Goal: Task Accomplishment & Management: Use online tool/utility

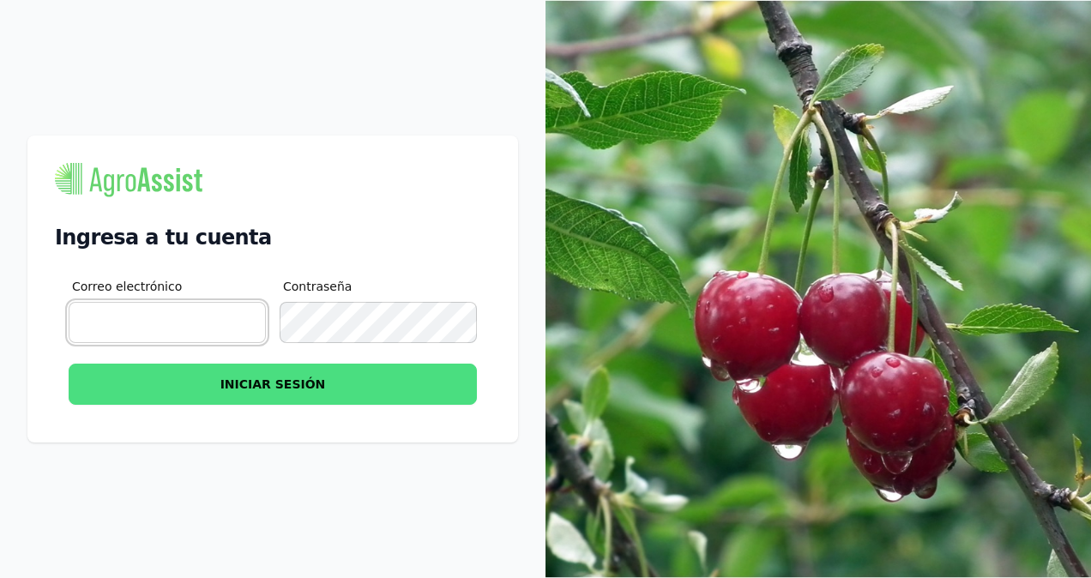
type input "gbanse@vallefrio.cl"
click at [69, 364] on button "INICIAR SESIÓN" at bounding box center [273, 384] width 408 height 41
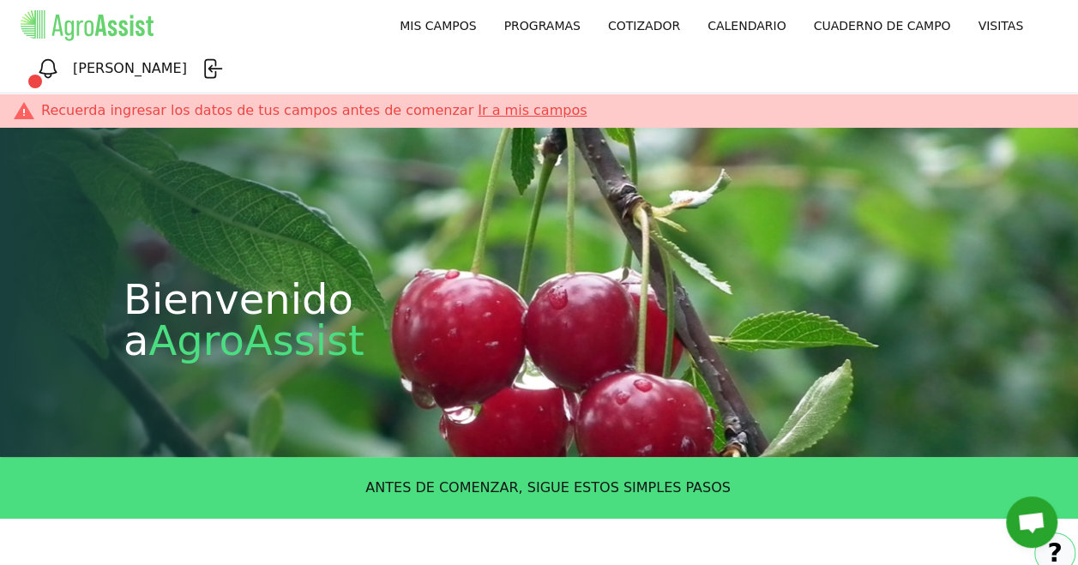
click at [490, 25] on link "PROGRAMAS" at bounding box center [542, 25] width 104 height 31
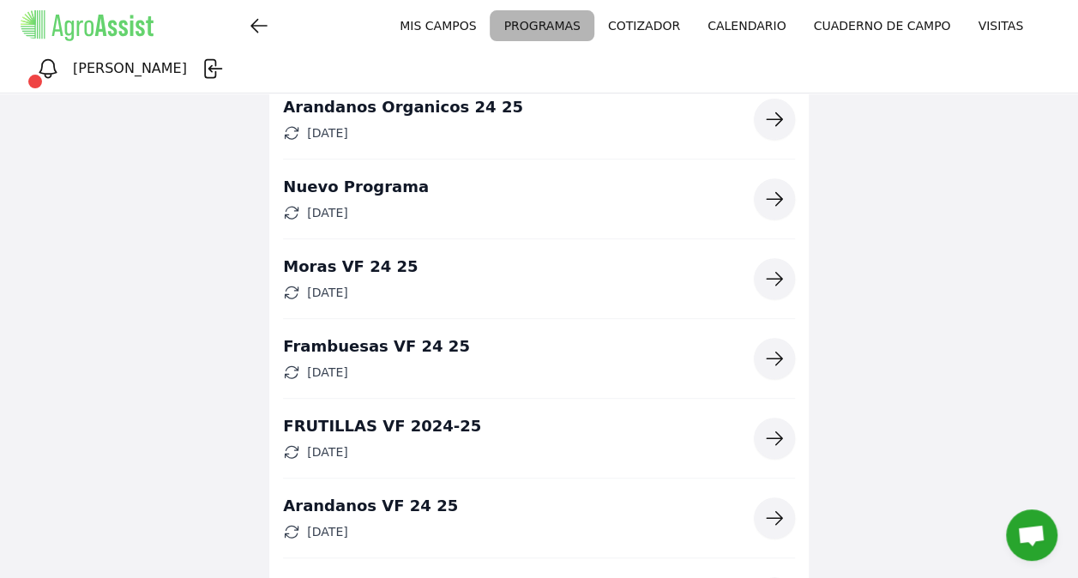
scroll to position [301, 0]
click at [780, 511] on icon "button" at bounding box center [774, 517] width 15 height 13
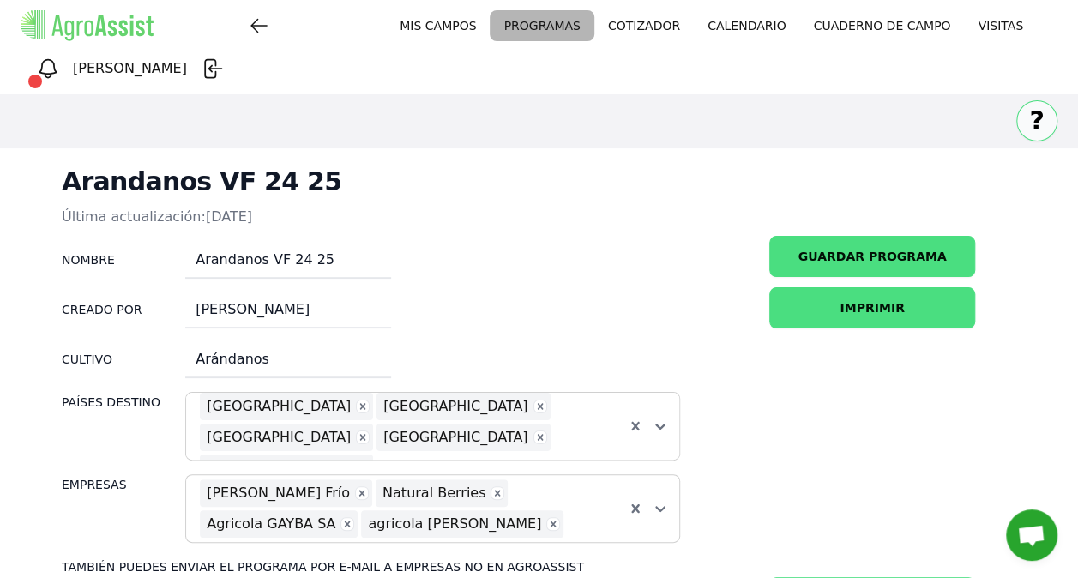
click at [297, 166] on h1 "Arandanos VF 24 25" at bounding box center [539, 182] width 955 height 33
click at [256, 166] on h1 "Arandanos VF 24 25" at bounding box center [539, 182] width 955 height 33
drag, startPoint x: 256, startPoint y: 139, endPoint x: 388, endPoint y: 177, distance: 136.5
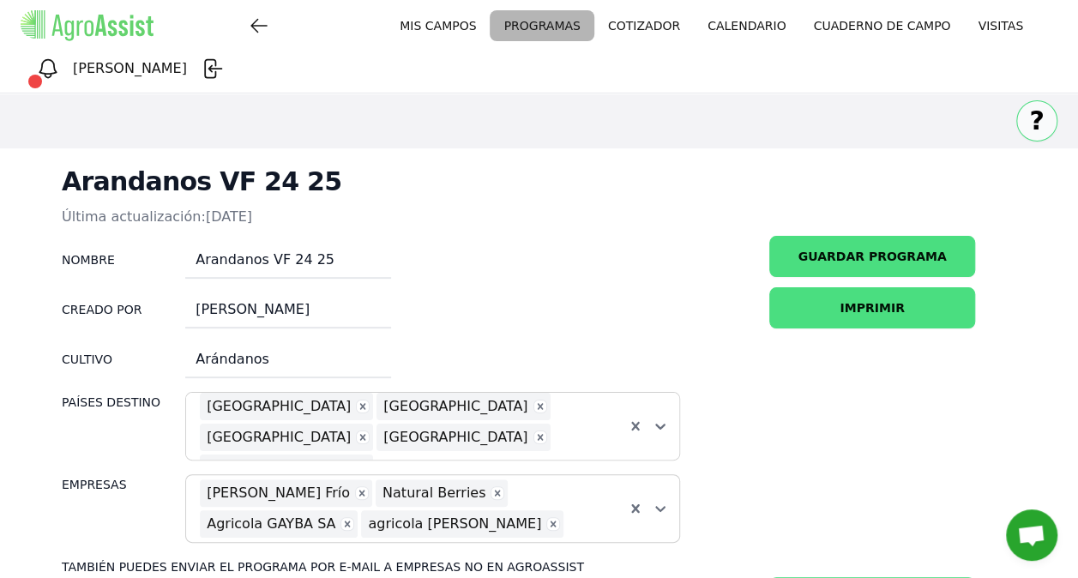
click at [388, 198] on h3 "Última actualización: 10 junio de 2025" at bounding box center [539, 217] width 955 height 38
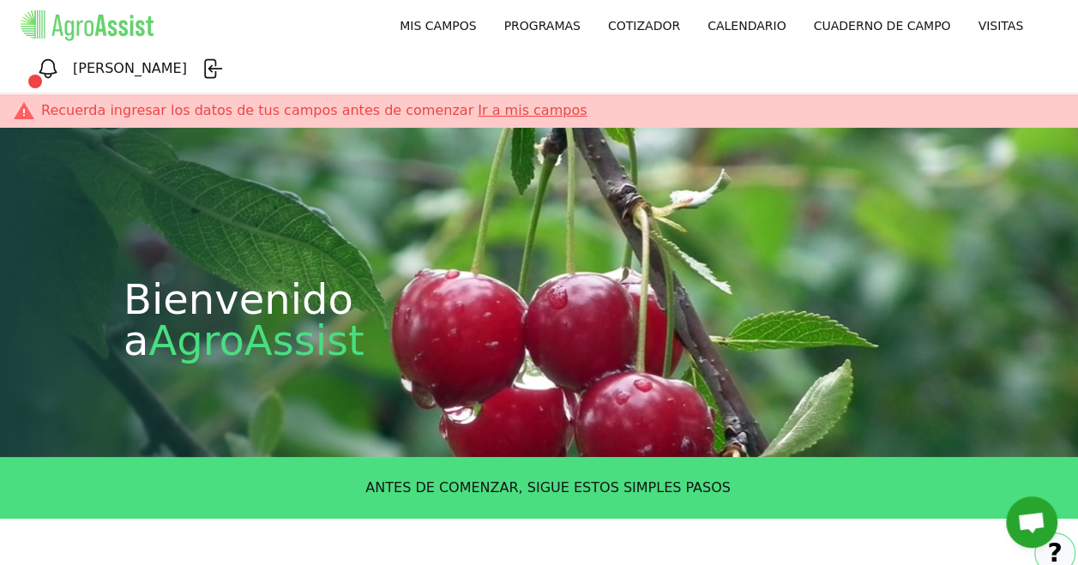
click at [490, 25] on link "PROGRAMAS" at bounding box center [542, 25] width 104 height 31
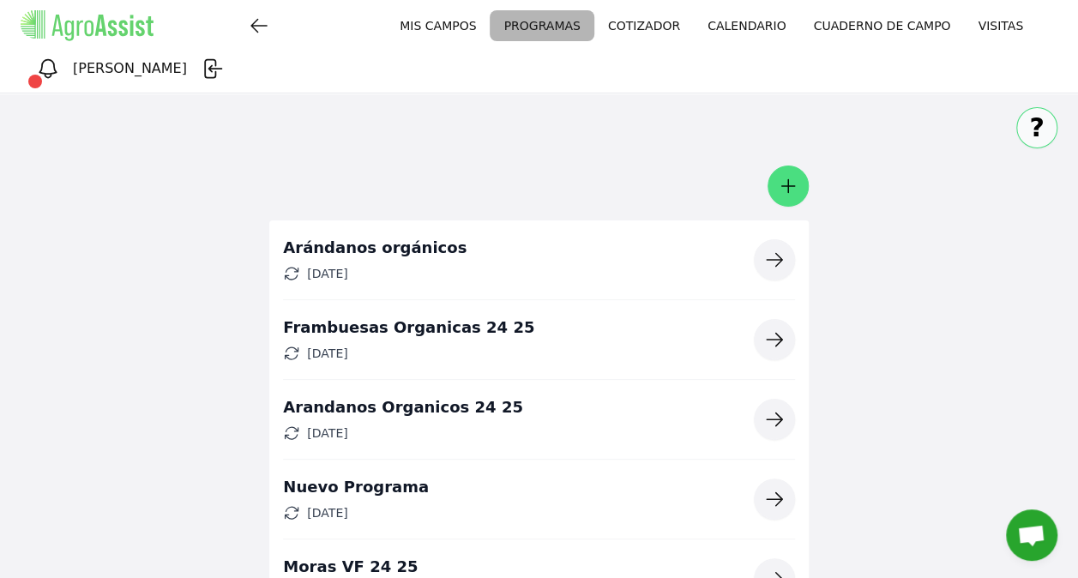
click at [775, 409] on icon "button" at bounding box center [774, 419] width 21 height 21
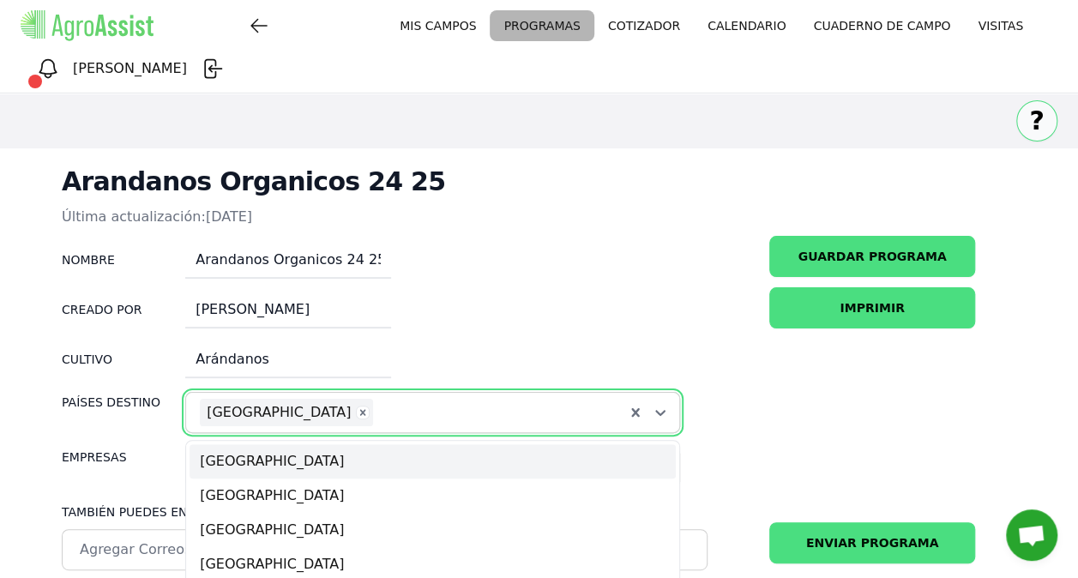
scroll to position [85, 0]
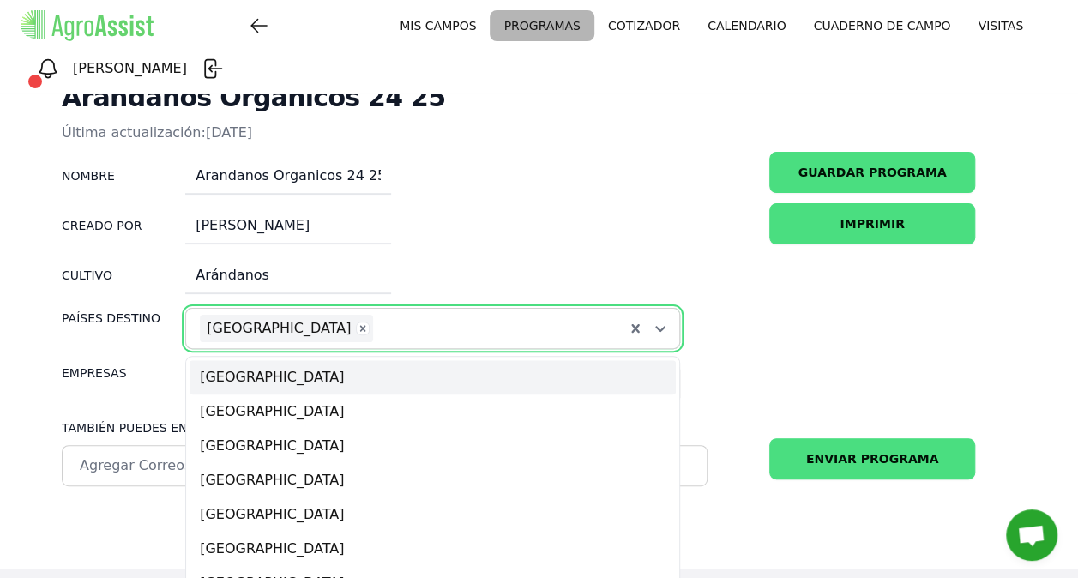
click at [357, 349] on div "option Australia focused, 1 of 9. 9 results available. Use Up and Down to choos…" at bounding box center [432, 328] width 495 height 41
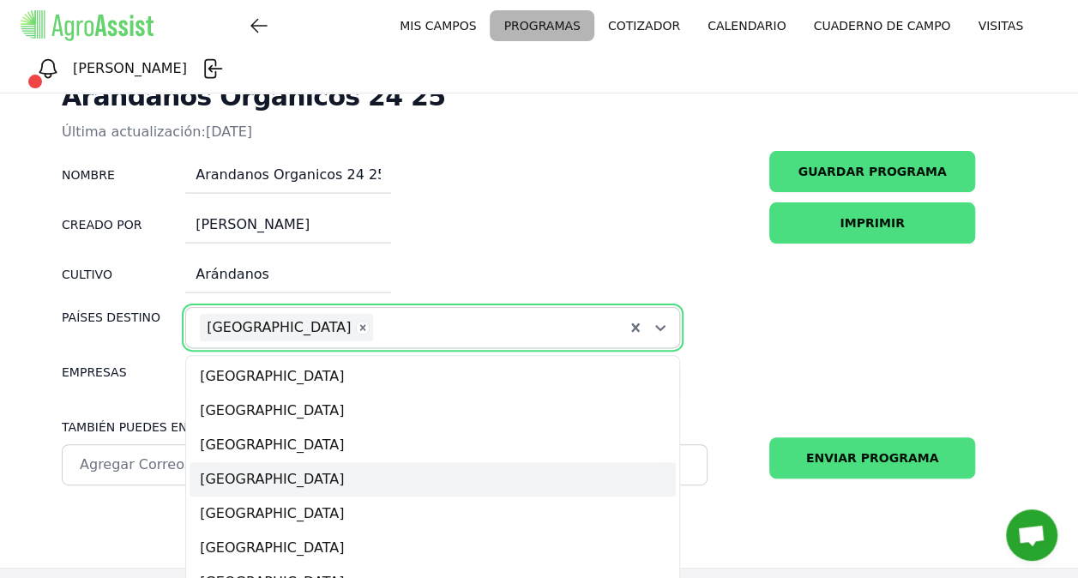
scroll to position [51, 0]
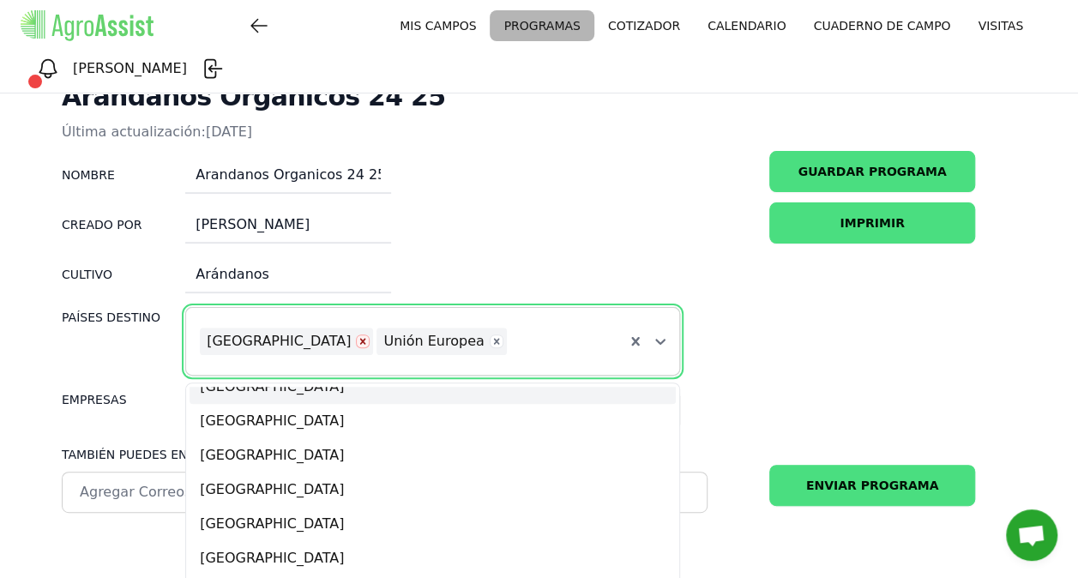
click at [357, 335] on icon "Remove USA" at bounding box center [363, 341] width 12 height 12
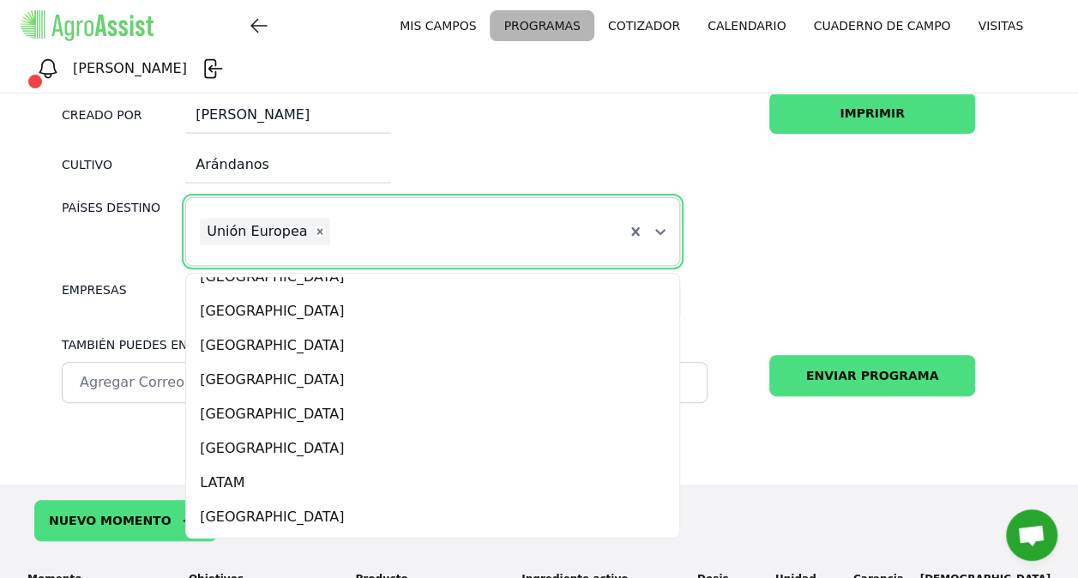
scroll to position [203, 0]
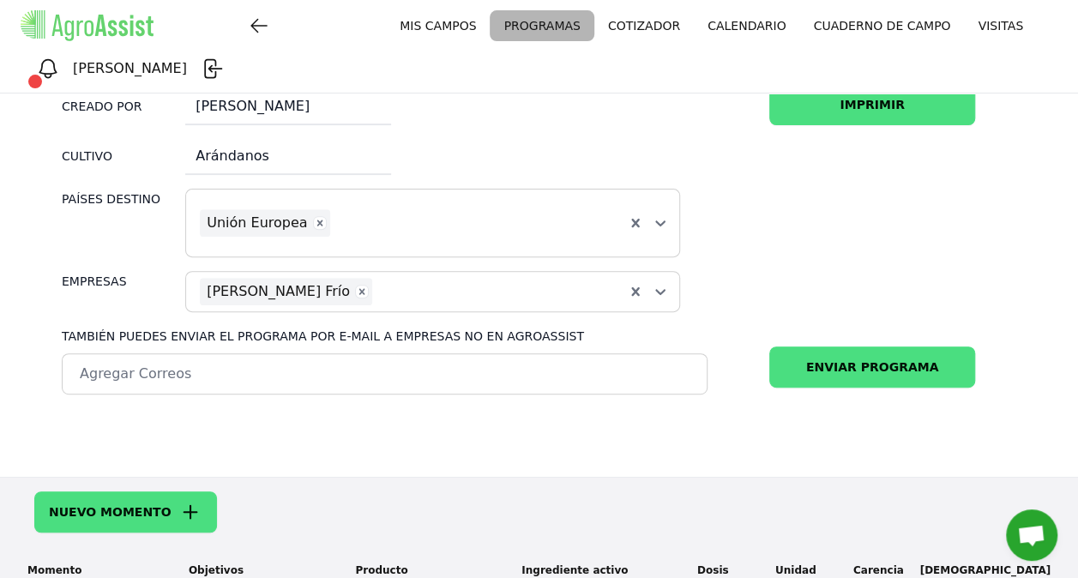
click at [758, 160] on form "Nombre Arandanos Organicos 24 25 Creado por [PERSON_NAME] Cultivo Arándanos Paí…" at bounding box center [538, 245] width 1009 height 424
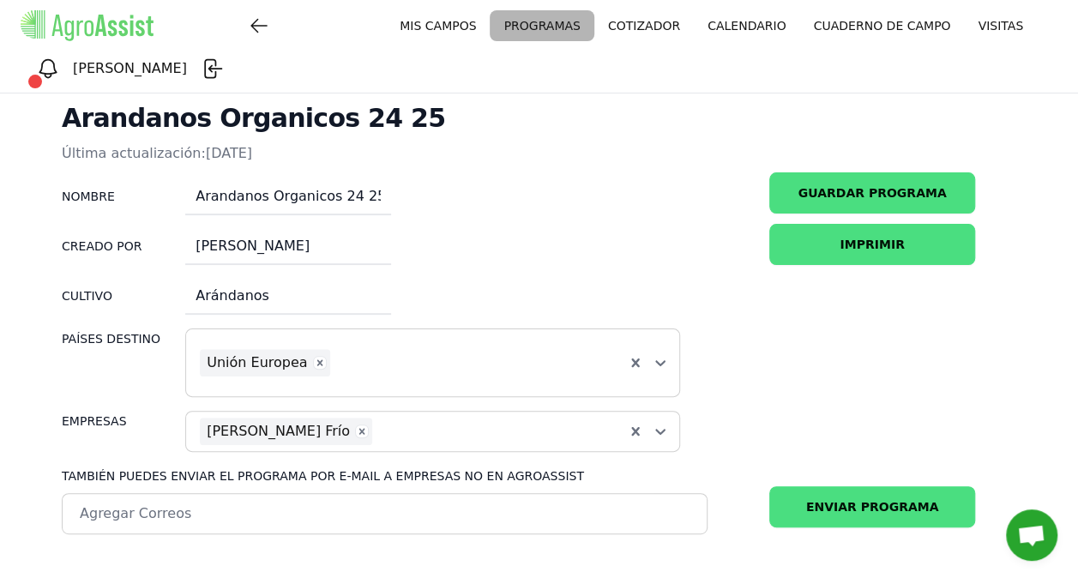
scroll to position [63, 0]
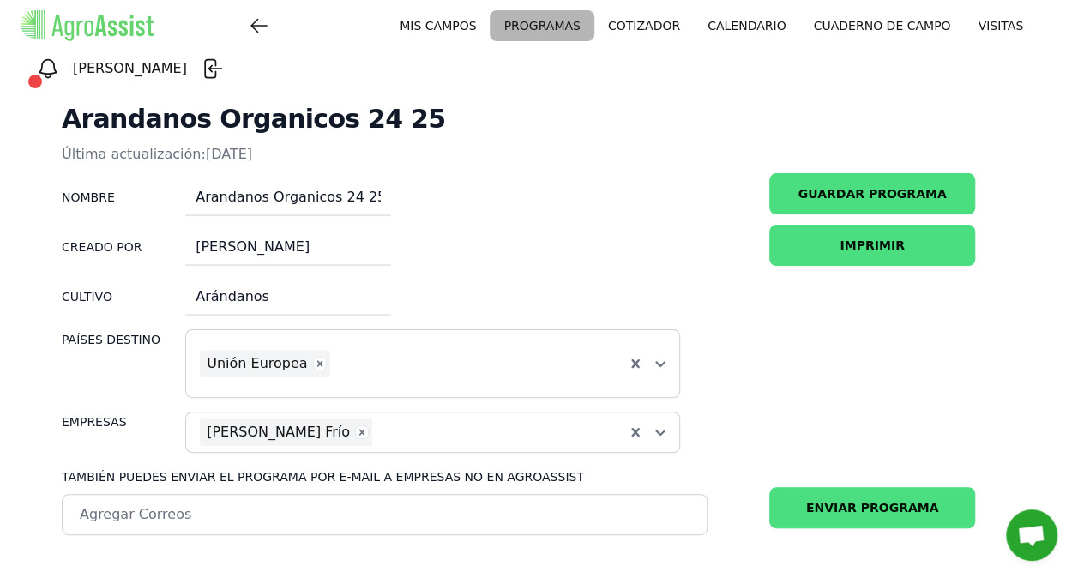
click at [866, 173] on button "GUARDAR PROGRAMA" at bounding box center [872, 193] width 206 height 41
